Goal: Information Seeking & Learning: Learn about a topic

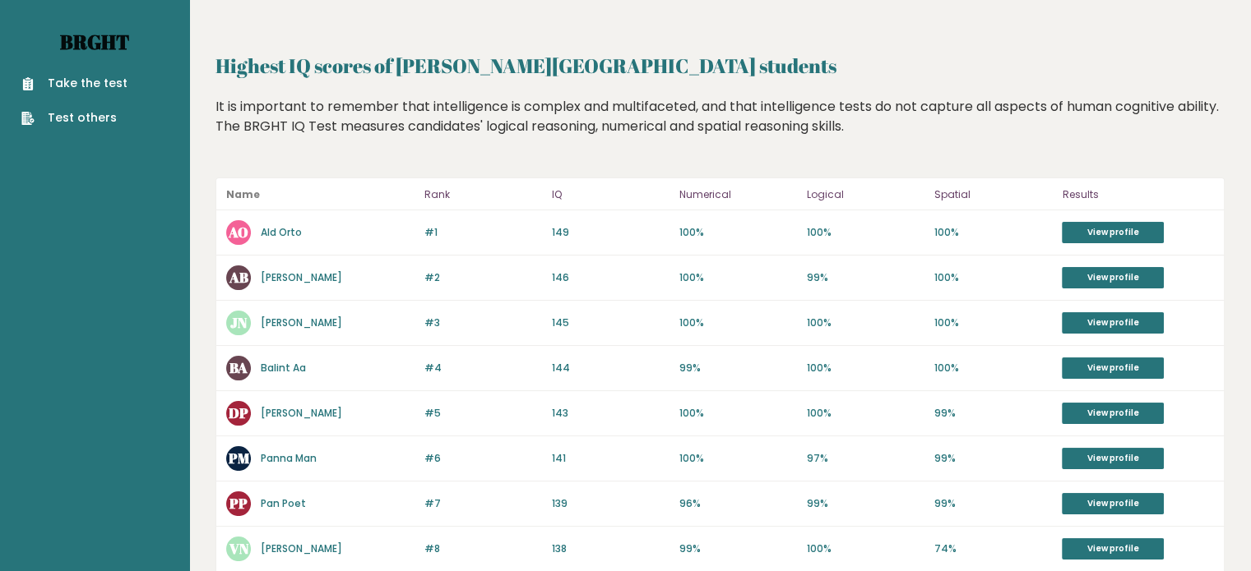
click at [86, 47] on link "Brght" at bounding box center [94, 42] width 69 height 26
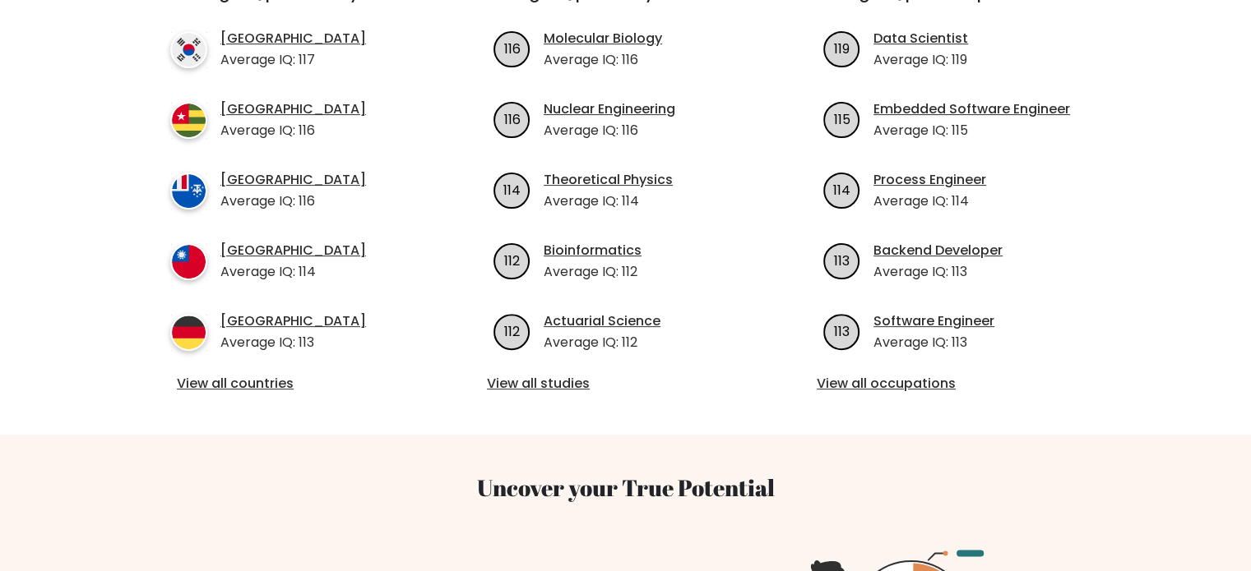
scroll to position [592, 0]
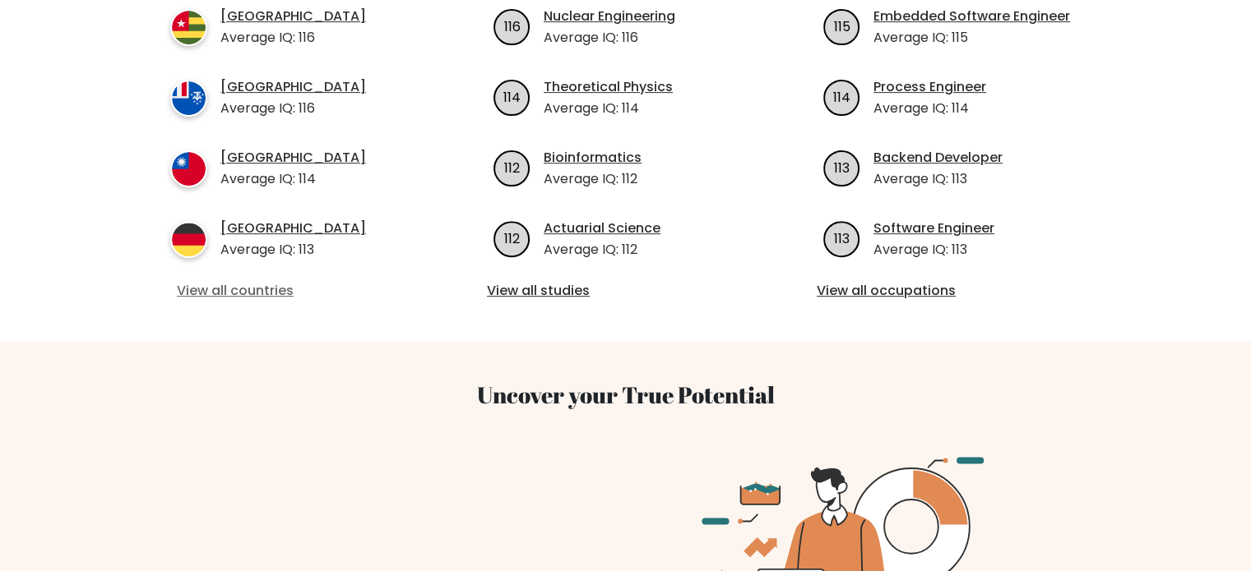
click at [202, 290] on link "View all countries" at bounding box center [296, 291] width 238 height 20
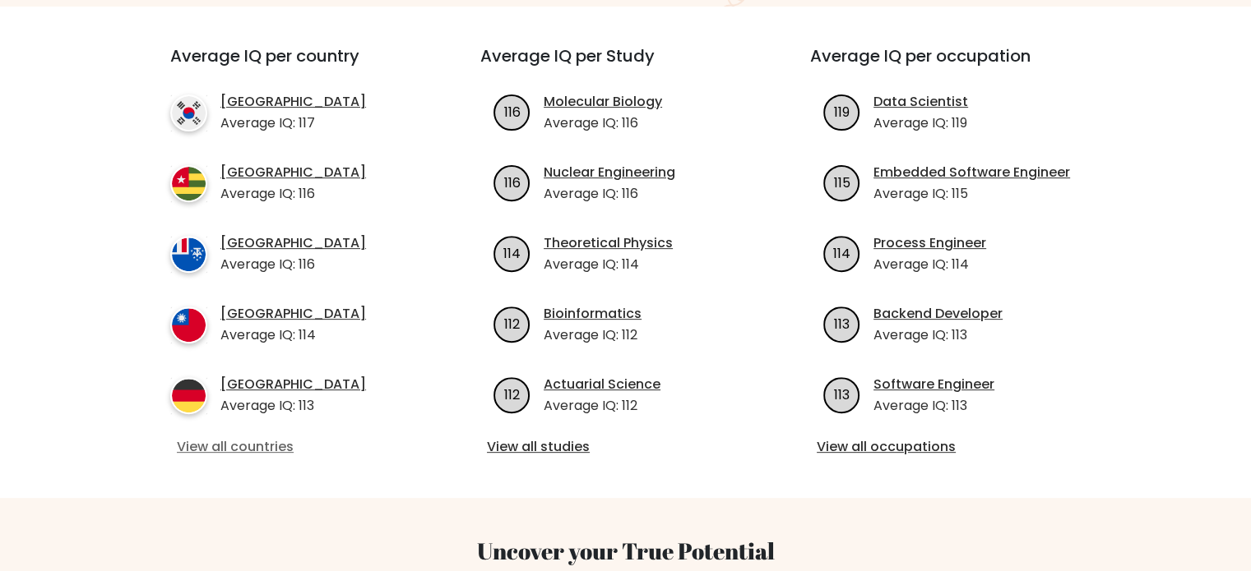
scroll to position [728, 0]
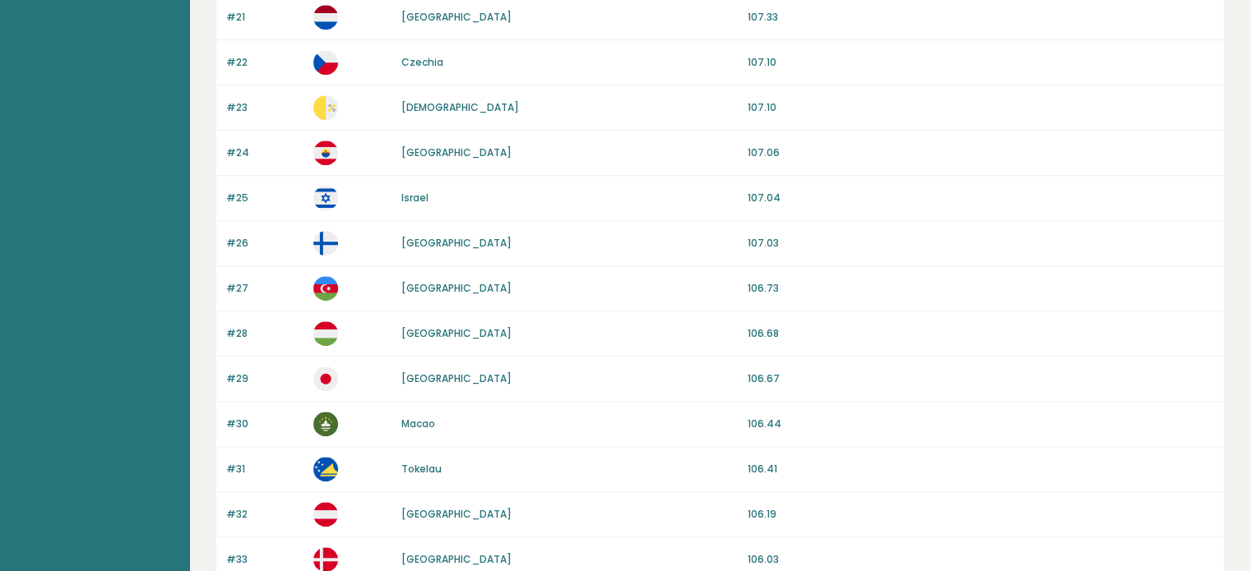
scroll to position [1118, 0]
